Goal: Information Seeking & Learning: Learn about a topic

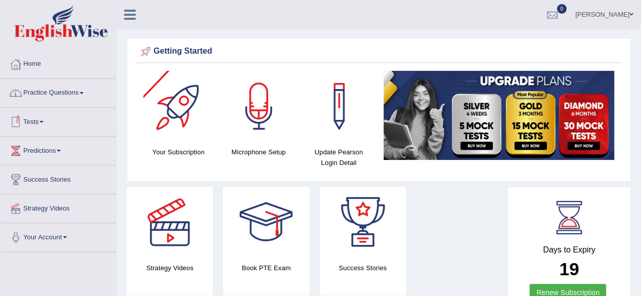
click at [67, 96] on link "Practice Questions" at bounding box center [58, 91] width 115 height 25
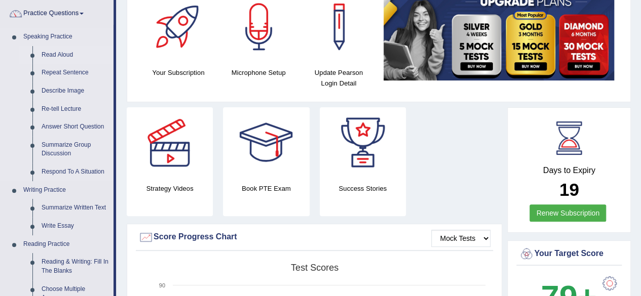
scroll to position [101, 0]
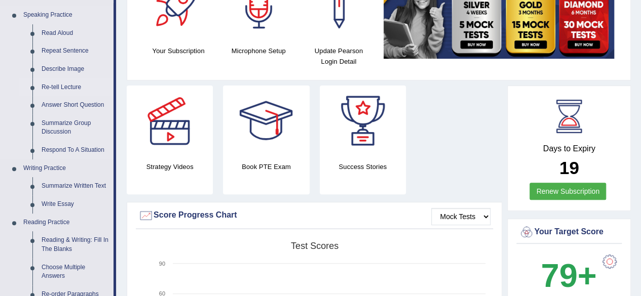
click at [70, 86] on link "Re-tell Lecture" at bounding box center [75, 87] width 76 height 18
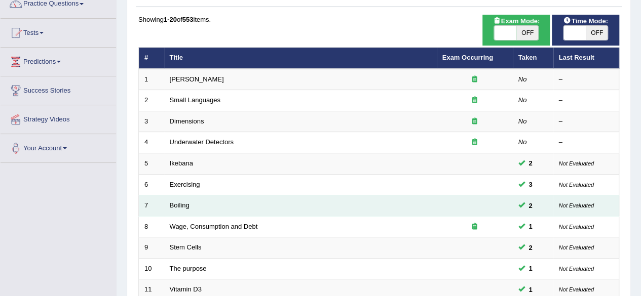
scroll to position [15, 0]
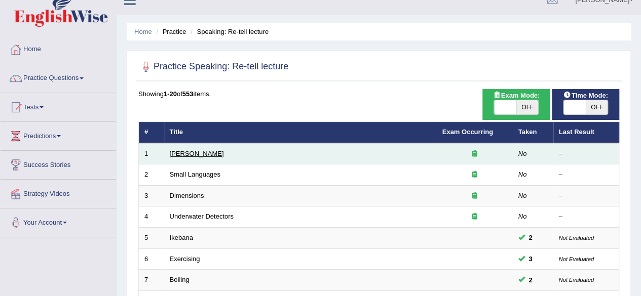
click at [201, 155] on link "Amory Lovins" at bounding box center [197, 154] width 54 height 8
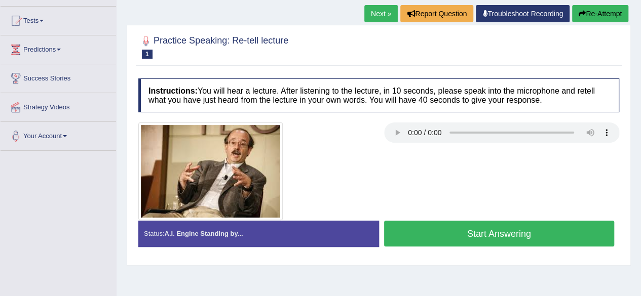
click at [496, 239] on button "Start Answering" at bounding box center [499, 234] width 230 height 26
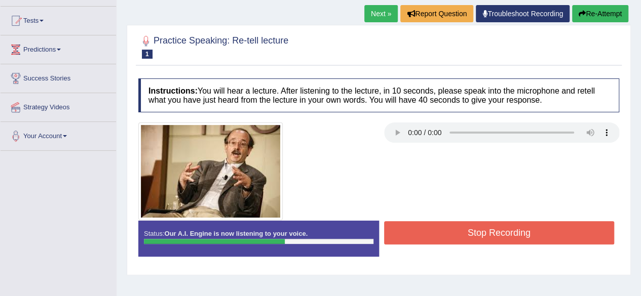
click at [468, 234] on button "Stop Recording" at bounding box center [499, 232] width 230 height 23
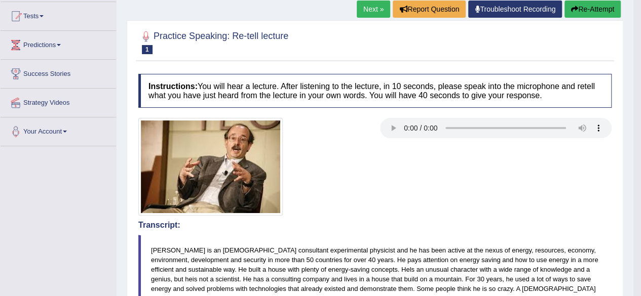
scroll to position [51, 0]
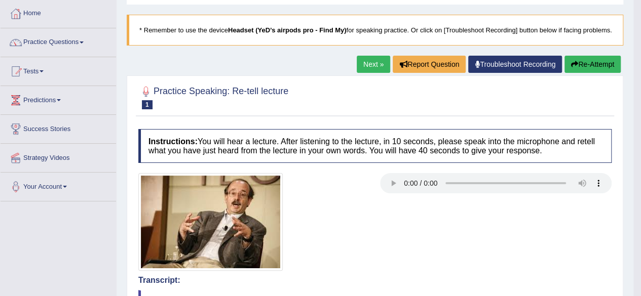
click at [582, 71] on button "Re-Attempt" at bounding box center [592, 64] width 56 height 17
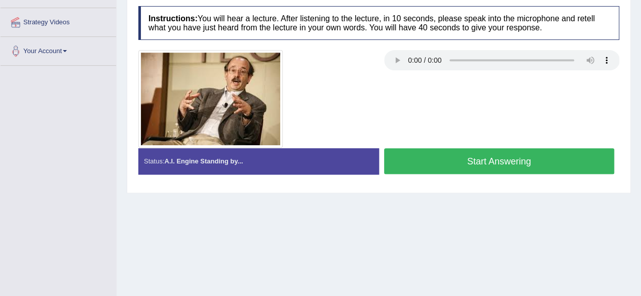
scroll to position [235, 0]
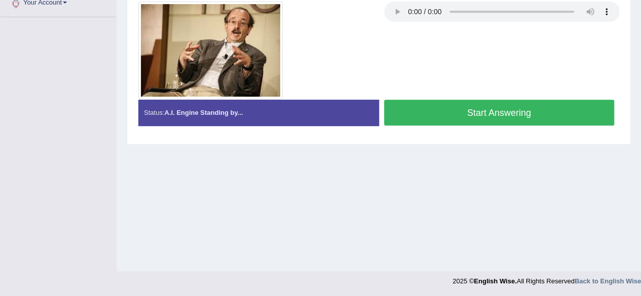
click at [434, 110] on button "Start Answering" at bounding box center [499, 113] width 230 height 26
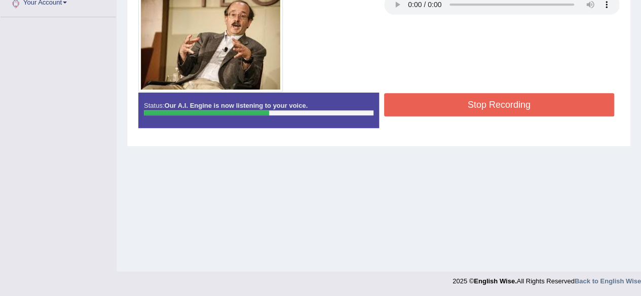
click at [490, 104] on button "Stop Recording" at bounding box center [499, 104] width 230 height 23
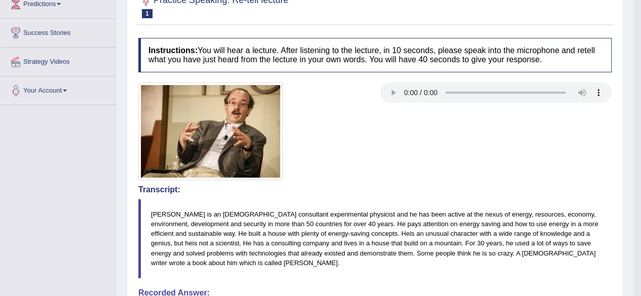
scroll to position [83, 0]
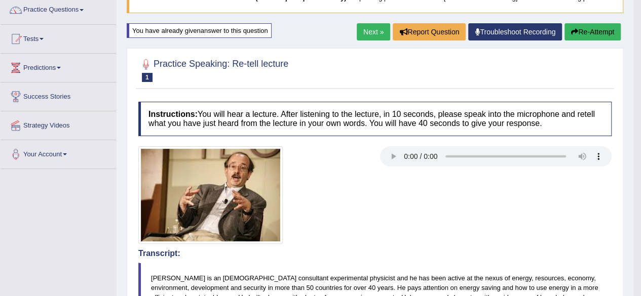
click at [575, 38] on button "Re-Attempt" at bounding box center [592, 31] width 56 height 17
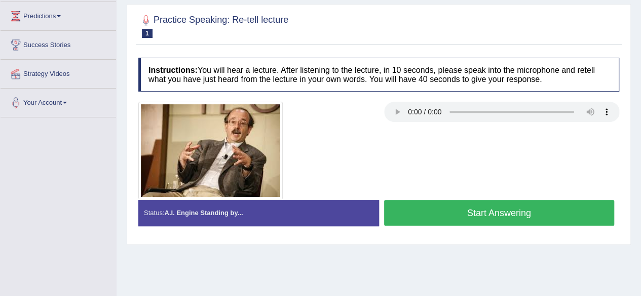
click at [457, 217] on button "Start Answering" at bounding box center [499, 213] width 230 height 26
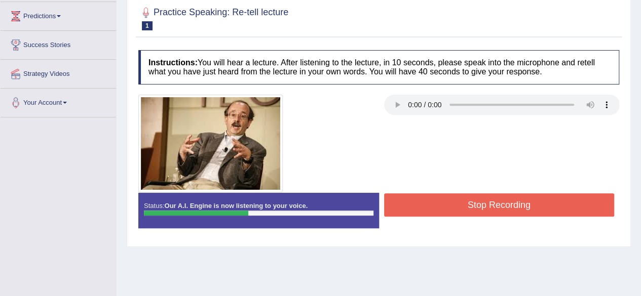
click at [501, 211] on button "Stop Recording" at bounding box center [499, 204] width 230 height 23
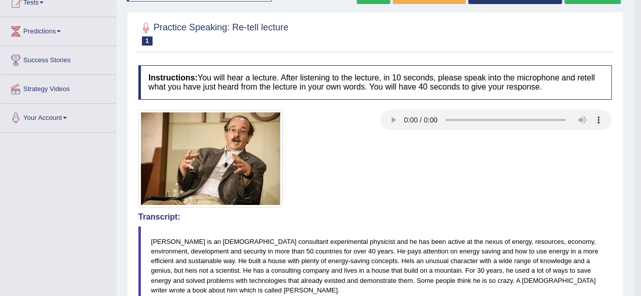
scroll to position [47, 0]
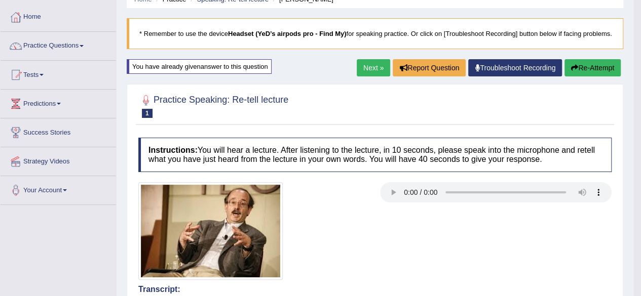
click at [362, 76] on link "Next »" at bounding box center [372, 67] width 33 height 17
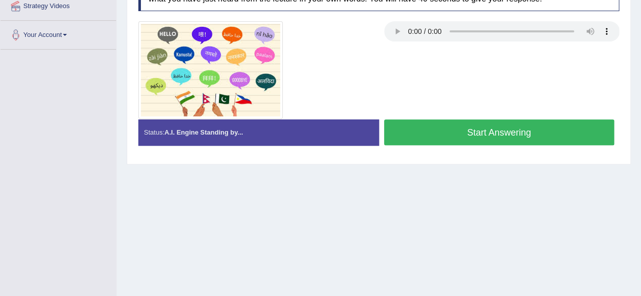
scroll to position [101, 0]
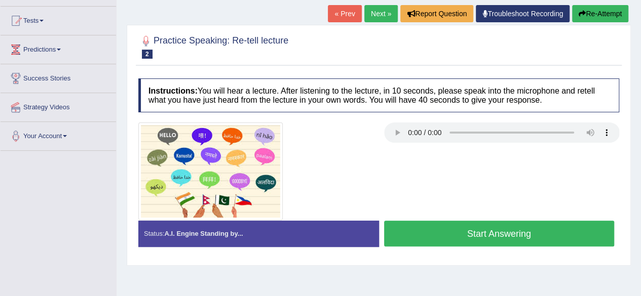
click at [491, 235] on button "Start Answering" at bounding box center [499, 234] width 230 height 26
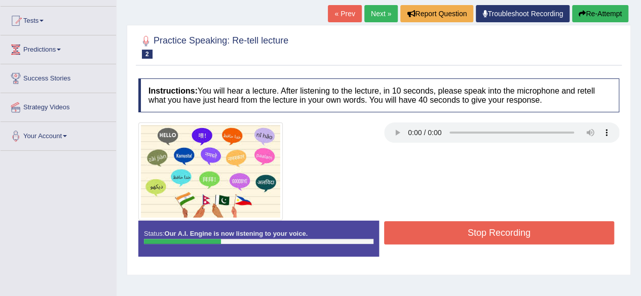
click at [515, 235] on button "Stop Recording" at bounding box center [499, 232] width 230 height 23
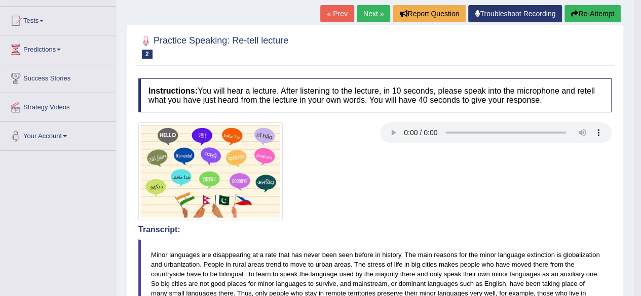
scroll to position [0, 0]
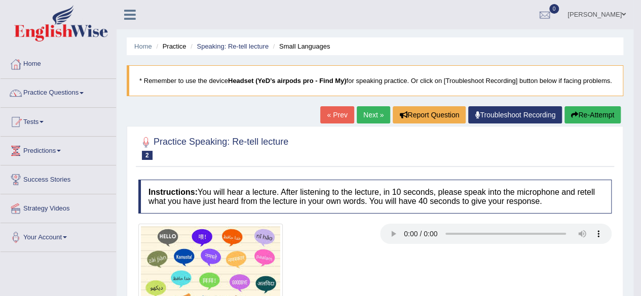
click at [586, 124] on button "Re-Attempt" at bounding box center [592, 114] width 56 height 17
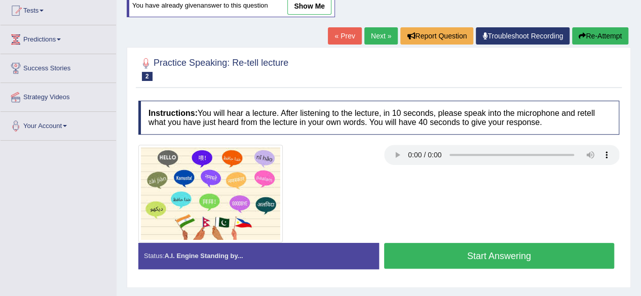
scroll to position [152, 0]
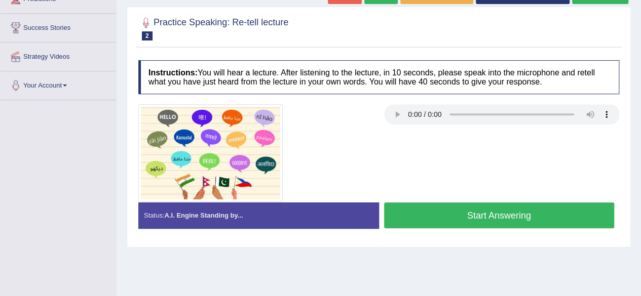
click at [472, 230] on div "Status: A.I. Engine Standing by... Start Answering Stop Recording" at bounding box center [378, 221] width 481 height 36
click at [475, 222] on button "Start Answering" at bounding box center [499, 216] width 230 height 26
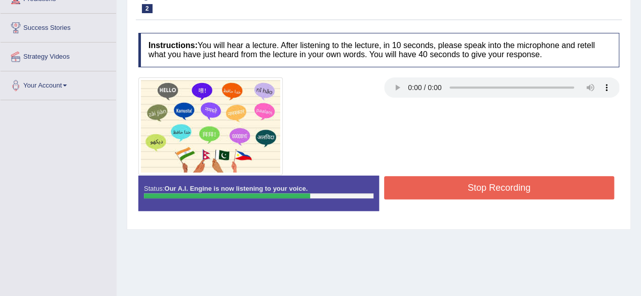
click at [550, 184] on button "Stop Recording" at bounding box center [499, 187] width 230 height 23
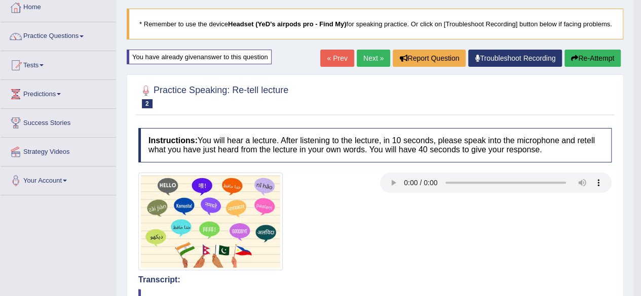
scroll to position [0, 0]
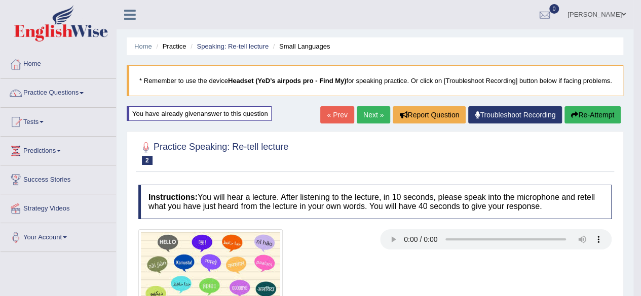
click at [374, 124] on link "Next »" at bounding box center [372, 114] width 33 height 17
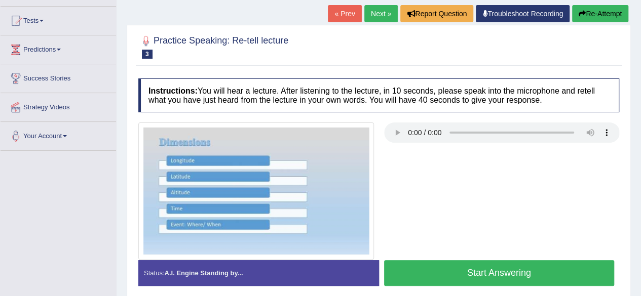
click at [478, 273] on button "Start Answering" at bounding box center [499, 273] width 230 height 26
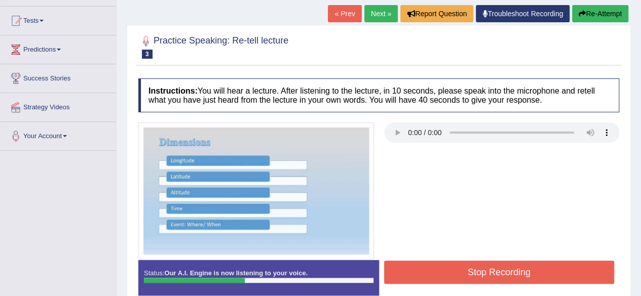
click at [493, 273] on button "Stop Recording" at bounding box center [499, 272] width 230 height 23
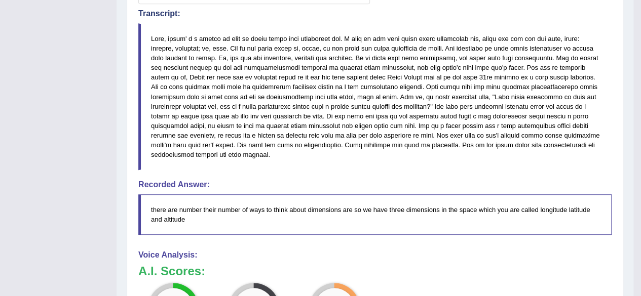
scroll to position [101, 0]
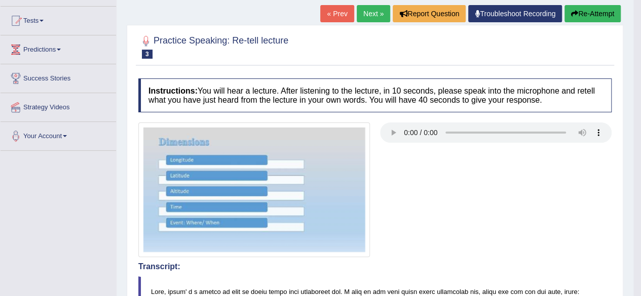
click at [578, 22] on button "Re-Attempt" at bounding box center [592, 13] width 56 height 17
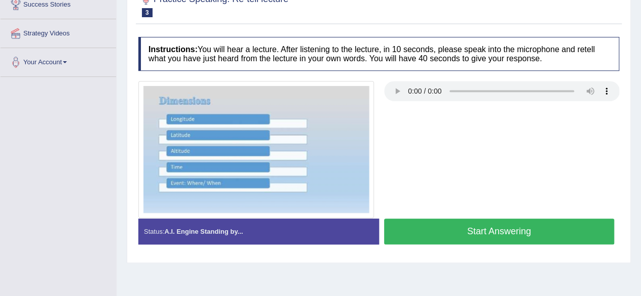
scroll to position [235, 0]
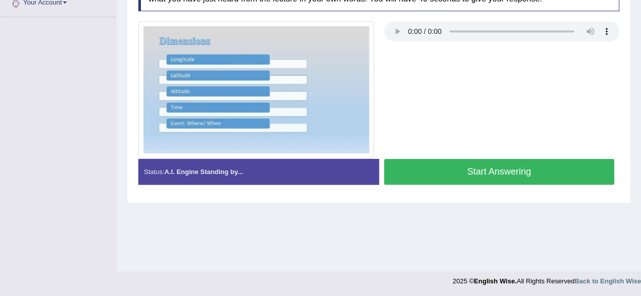
click at [487, 166] on button "Start Answering" at bounding box center [499, 172] width 230 height 26
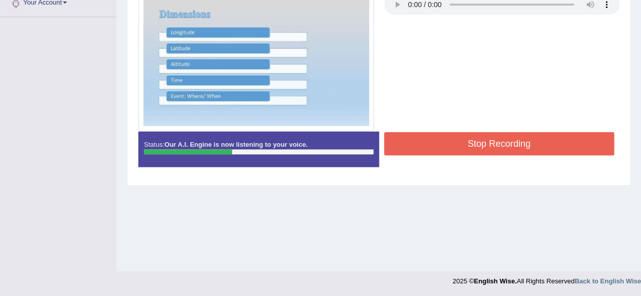
click at [504, 150] on button "Stop Recording" at bounding box center [499, 143] width 230 height 23
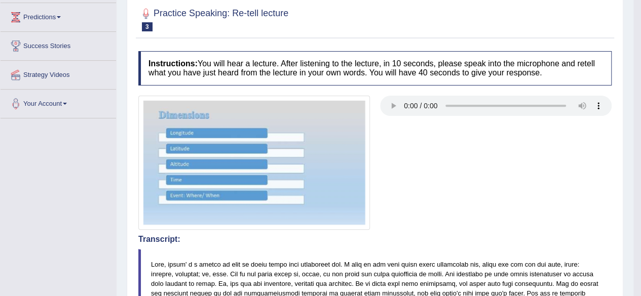
scroll to position [101, 0]
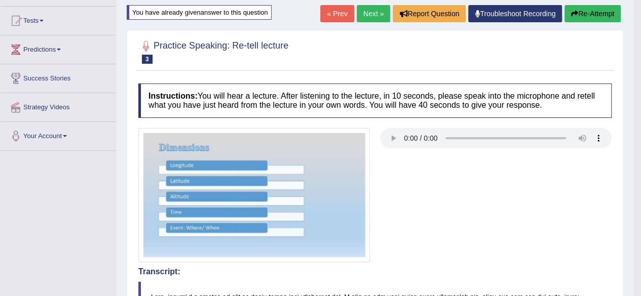
click at [591, 22] on button "Re-Attempt" at bounding box center [592, 13] width 56 height 17
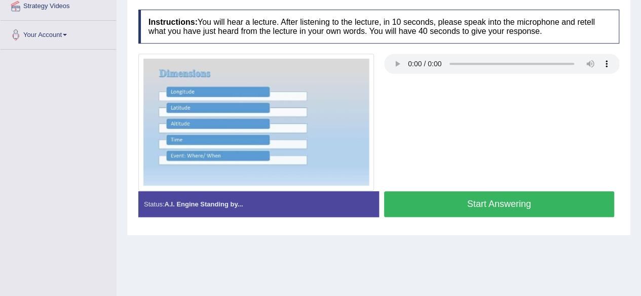
click at [474, 206] on button "Start Answering" at bounding box center [499, 204] width 230 height 26
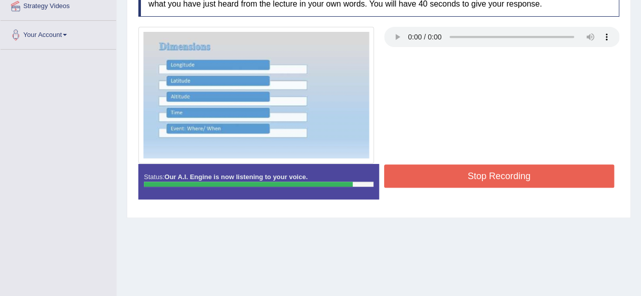
click at [534, 175] on button "Stop Recording" at bounding box center [499, 176] width 230 height 23
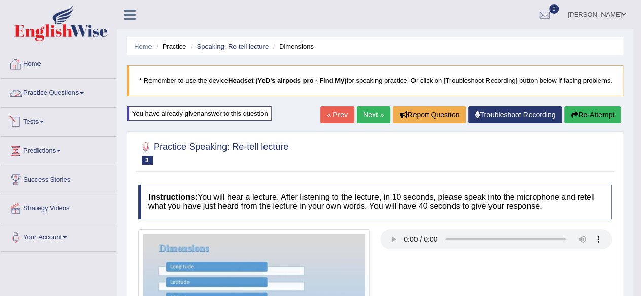
click at [82, 94] on link "Practice Questions" at bounding box center [58, 91] width 115 height 25
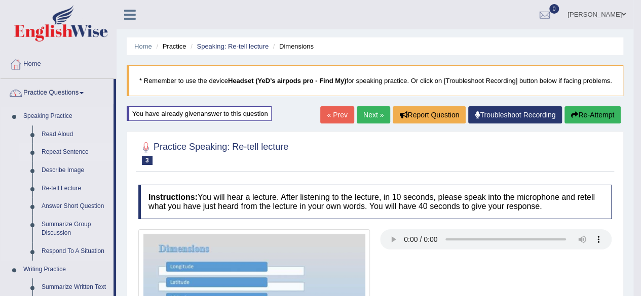
scroll to position [101, 0]
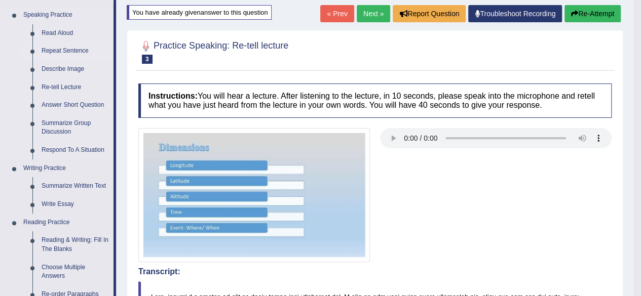
click at [61, 50] on link "Repeat Sentence" at bounding box center [75, 51] width 76 height 18
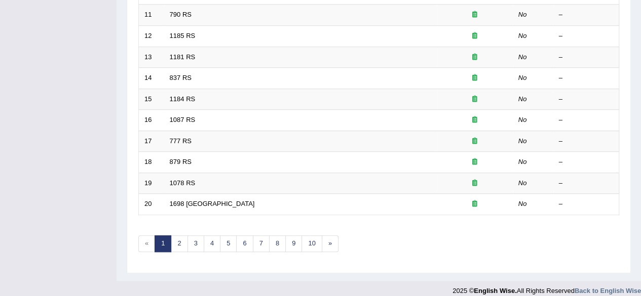
scroll to position [369, 0]
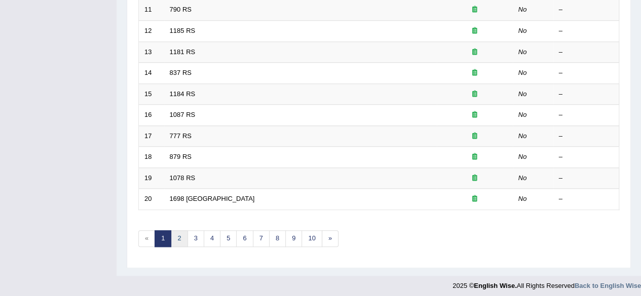
click at [179, 235] on link "2" at bounding box center [179, 238] width 17 height 17
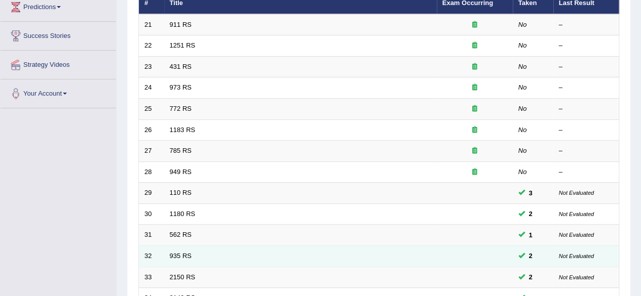
scroll to position [51, 0]
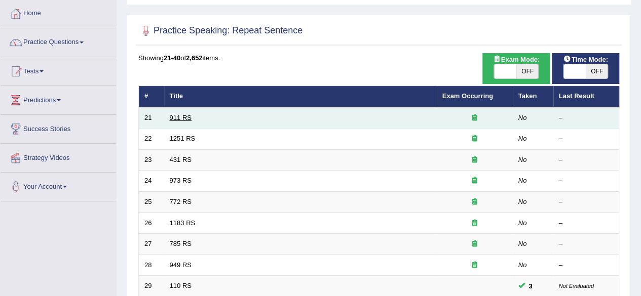
click at [180, 115] on link "911 RS" at bounding box center [181, 118] width 22 height 8
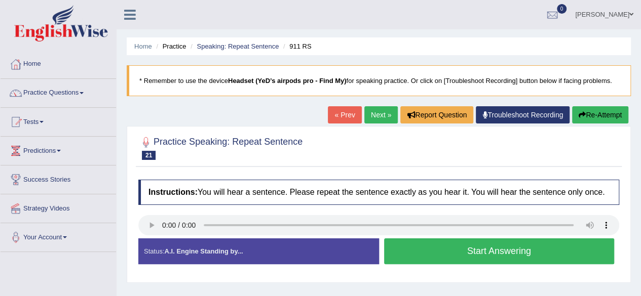
click at [365, 109] on link "Next »" at bounding box center [380, 114] width 33 height 17
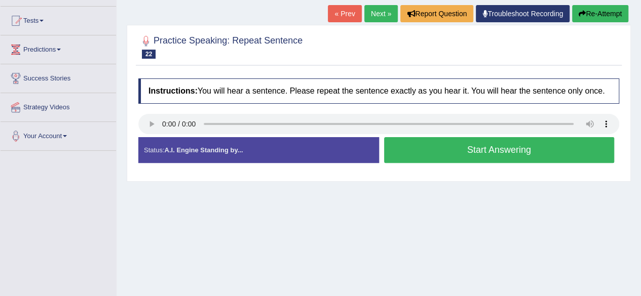
click at [442, 155] on button "Start Answering" at bounding box center [499, 150] width 230 height 26
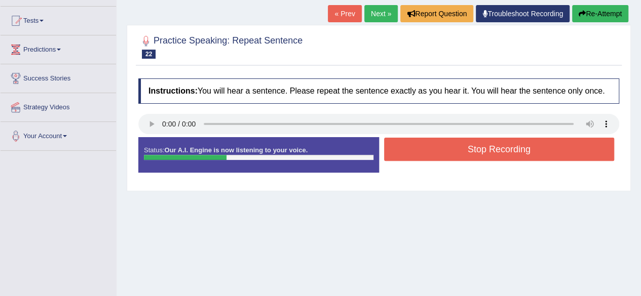
click at [442, 155] on button "Stop Recording" at bounding box center [499, 149] width 230 height 23
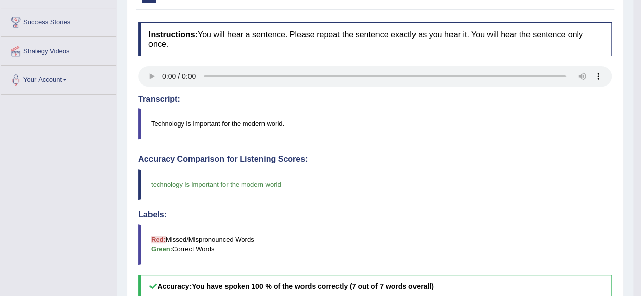
scroll to position [101, 0]
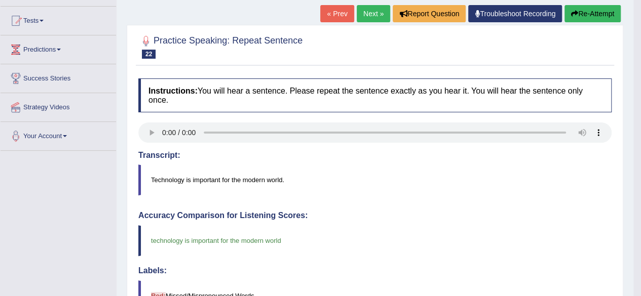
click at [362, 22] on link "Next »" at bounding box center [372, 13] width 33 height 17
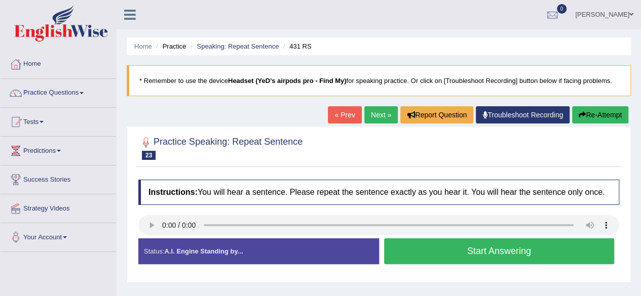
click at [371, 115] on link "Next »" at bounding box center [380, 114] width 33 height 17
click at [463, 258] on button "Start Answering" at bounding box center [499, 251] width 230 height 26
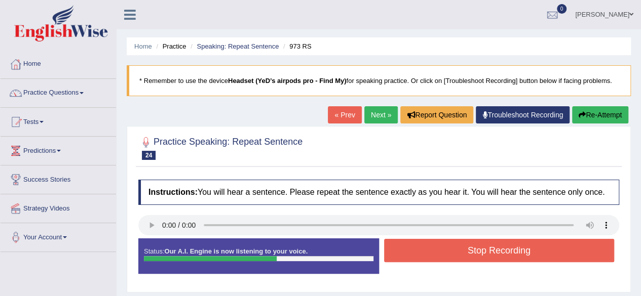
click at [503, 254] on button "Stop Recording" at bounding box center [499, 250] width 230 height 23
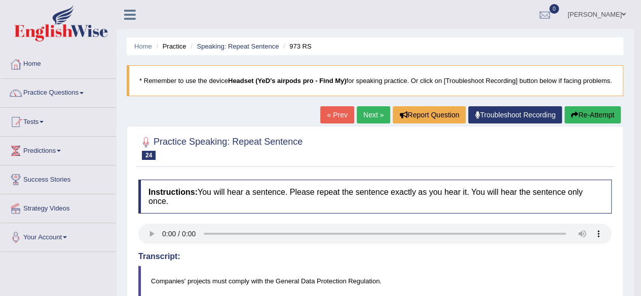
click at [360, 124] on link "Next »" at bounding box center [372, 114] width 33 height 17
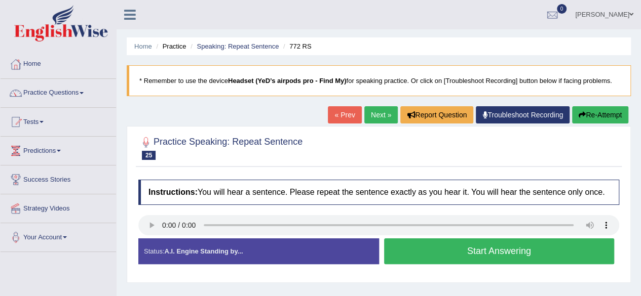
click at [465, 258] on button "Start Answering" at bounding box center [499, 251] width 230 height 26
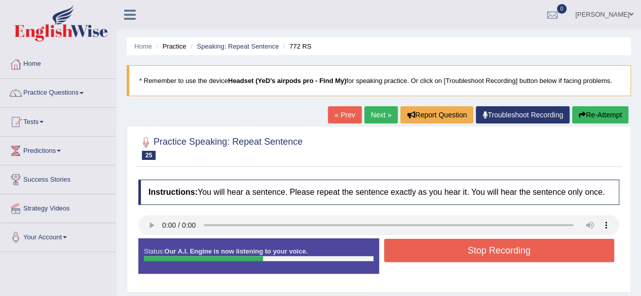
click at [461, 259] on button "Stop Recording" at bounding box center [499, 250] width 230 height 23
